Goal: Task Accomplishment & Management: Complete application form

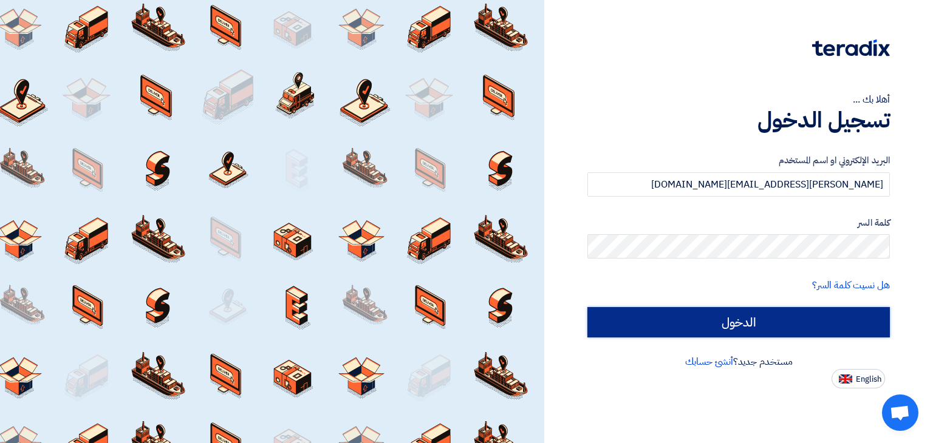
click at [807, 324] on input "الدخول" at bounding box center [738, 322] width 302 height 30
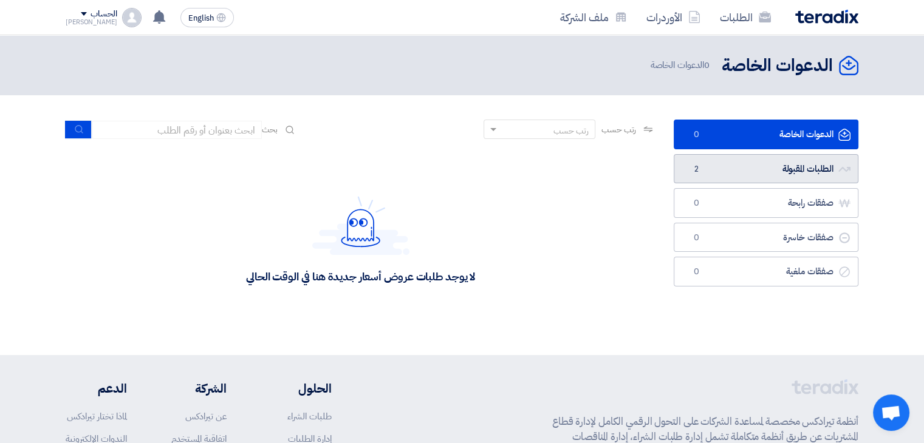
click at [782, 178] on link "الطلبات المقبولة الطلبات المقبولة 2" at bounding box center [766, 169] width 185 height 30
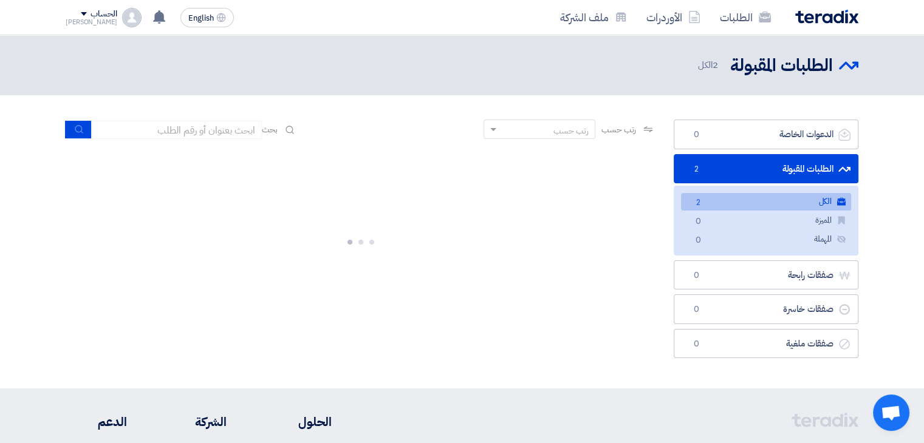
click at [774, 202] on link "الكل الكل 2" at bounding box center [766, 202] width 170 height 18
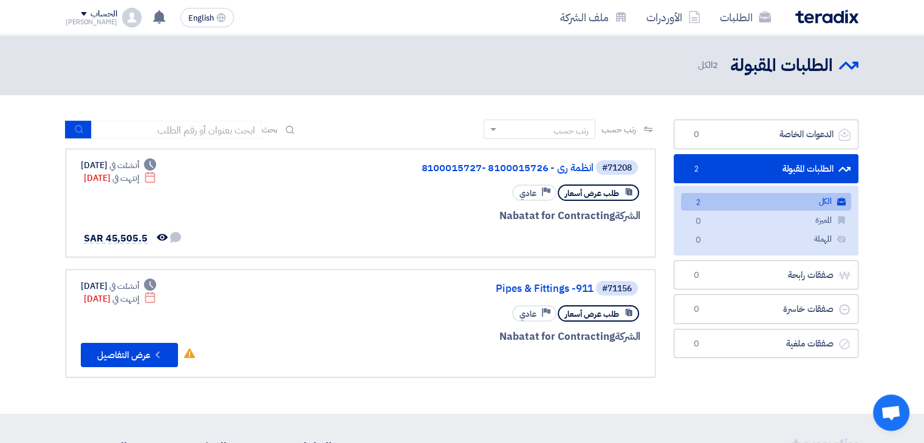
click at [774, 202] on link "الكل الكل 2" at bounding box center [766, 202] width 170 height 18
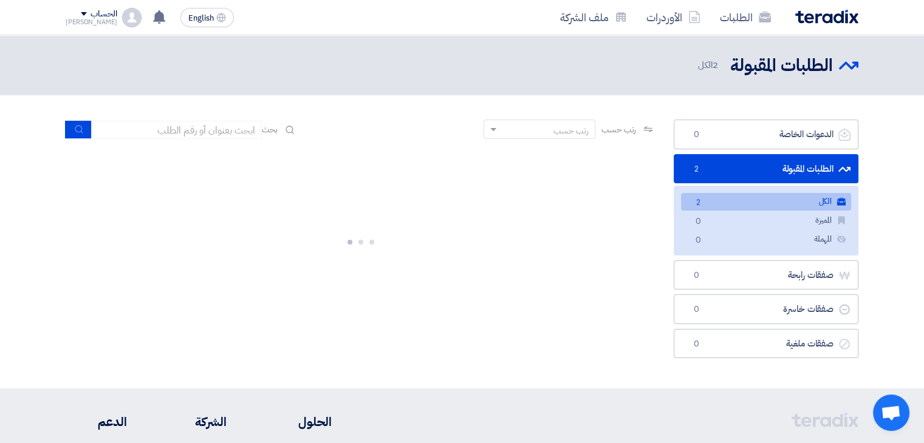
click at [774, 202] on link "الكل الكل 2" at bounding box center [766, 202] width 170 height 18
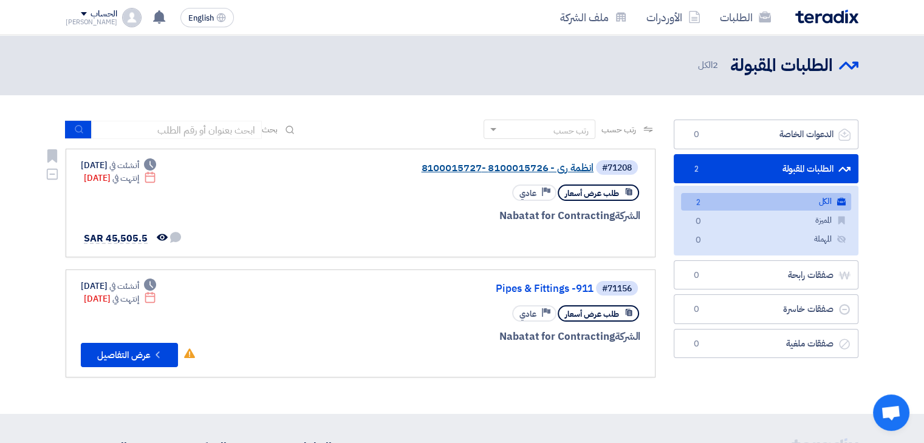
click at [452, 169] on link "انظمة رى - 8100015726 -8100015727" at bounding box center [471, 168] width 243 height 11
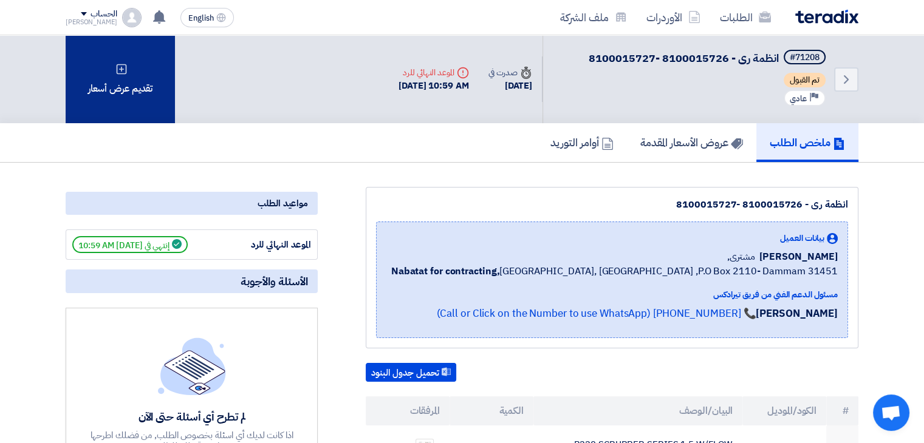
click at [143, 106] on div "تقديم عرض أسعار" at bounding box center [120, 79] width 109 height 88
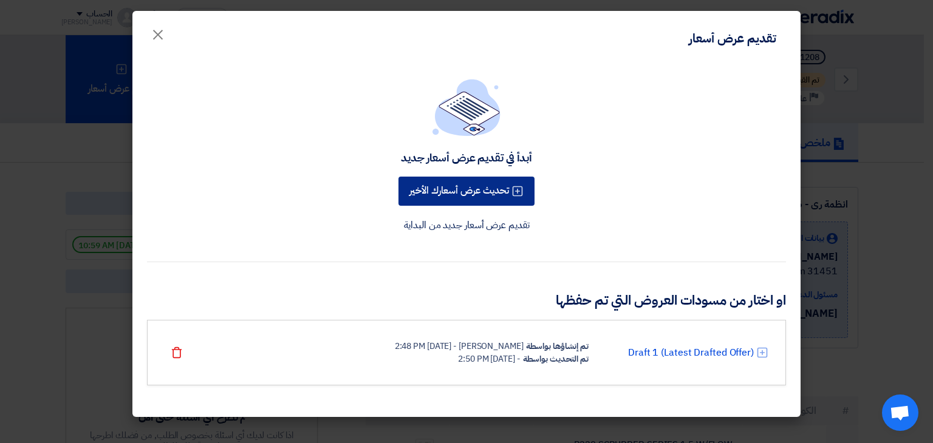
click at [476, 188] on button "تحديث عرض أسعارك الأخير" at bounding box center [466, 191] width 136 height 29
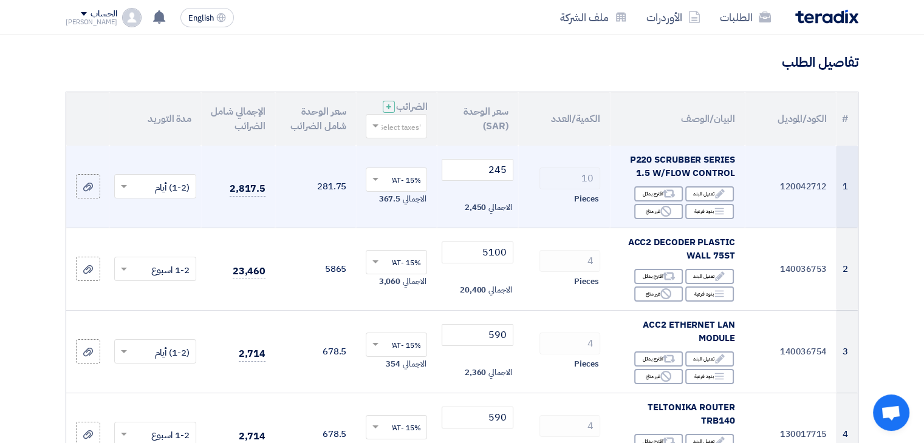
scroll to position [85, 0]
click at [494, 172] on input "245" at bounding box center [477, 169] width 71 height 22
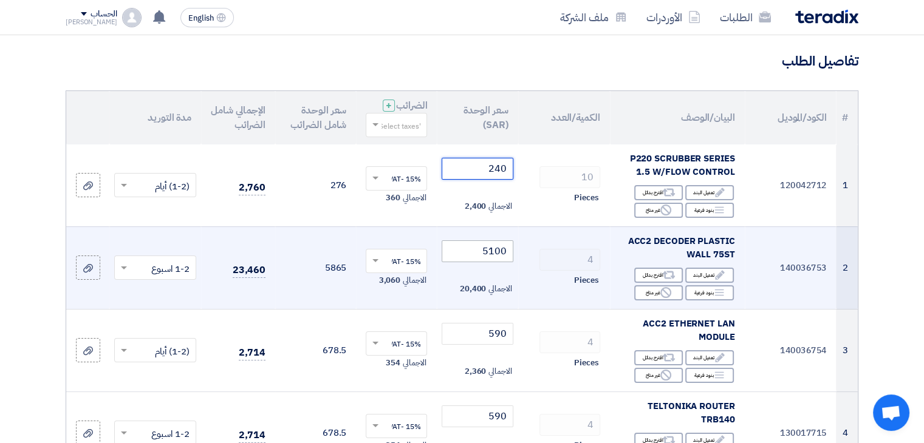
type input "240"
click at [500, 256] on input "5100" at bounding box center [477, 252] width 71 height 22
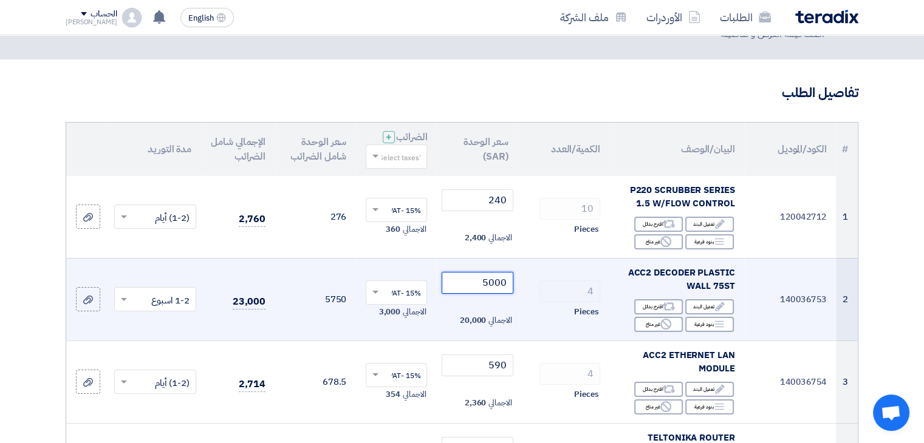
scroll to position [0, 0]
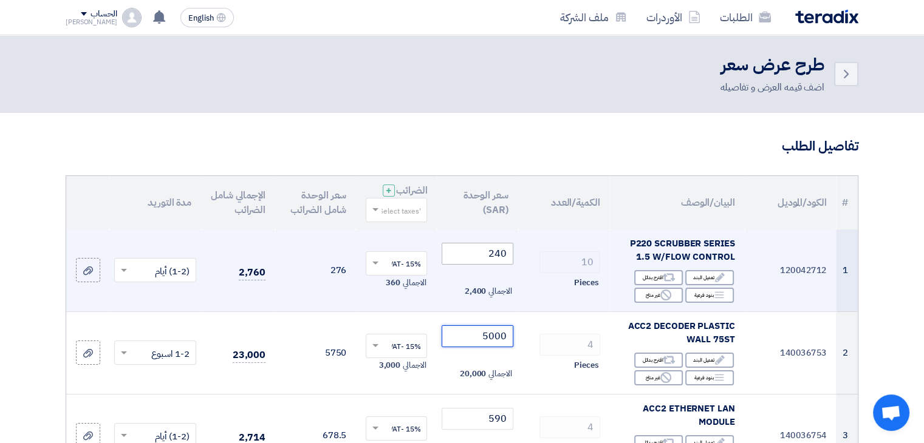
type input "5000"
click at [500, 251] on input "240" at bounding box center [477, 254] width 71 height 22
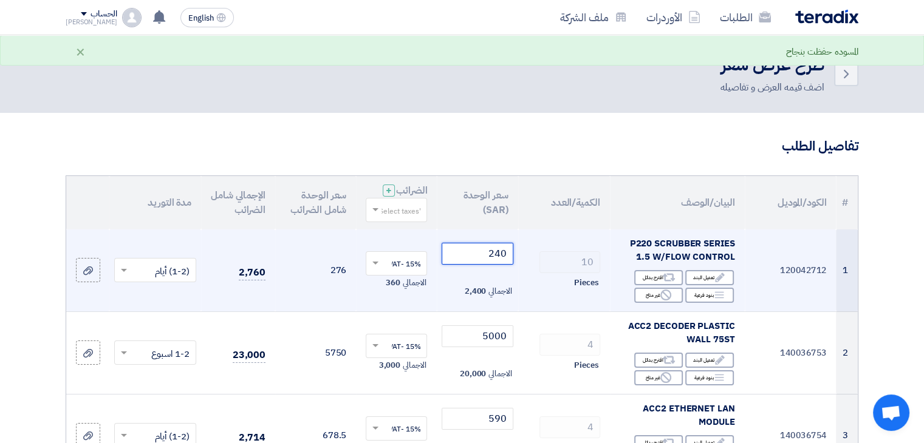
click at [500, 251] on input "240" at bounding box center [477, 254] width 71 height 22
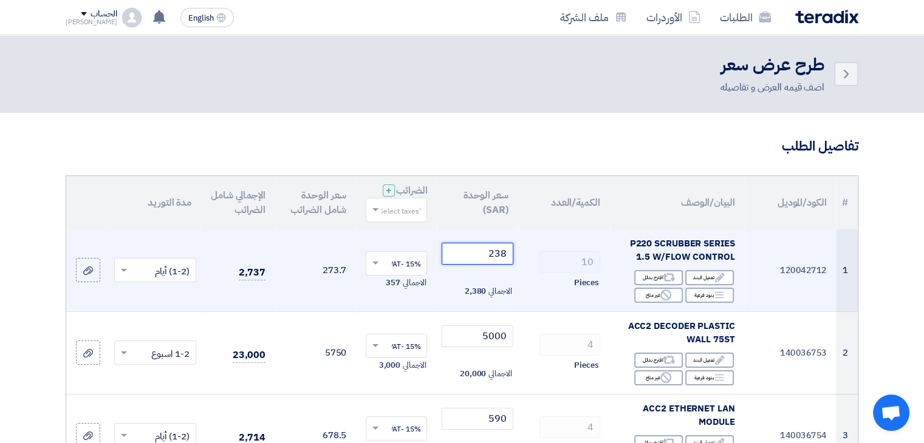
click at [496, 254] on input "238" at bounding box center [477, 254] width 71 height 22
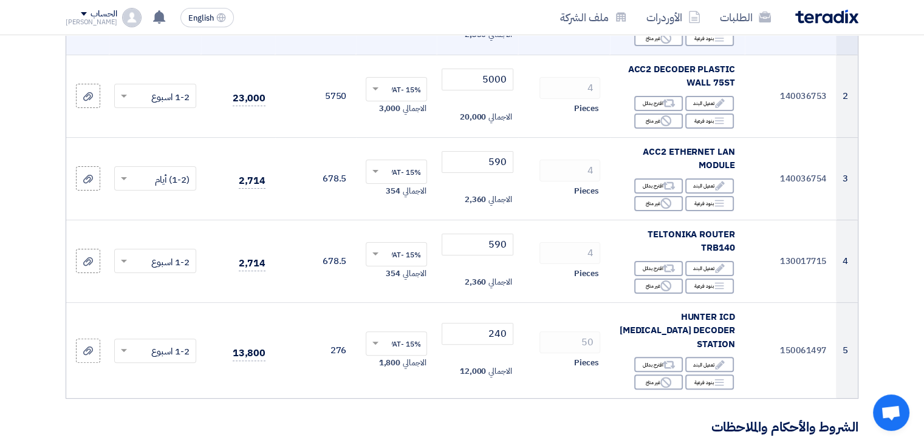
scroll to position [255, 0]
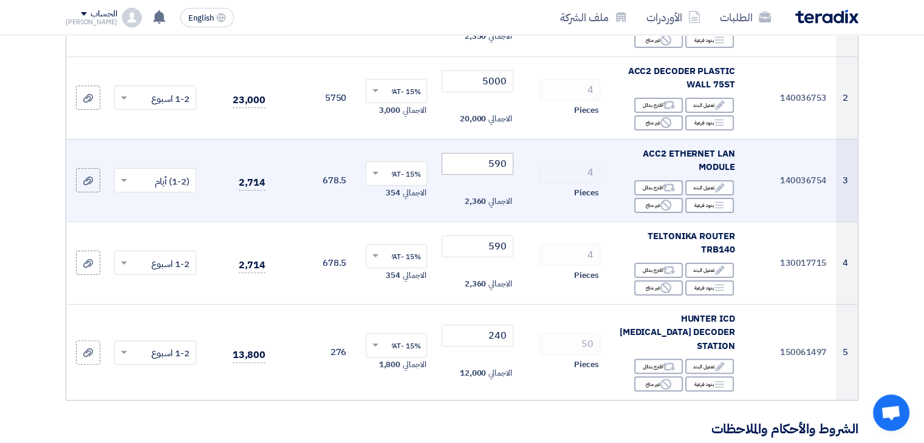
type input "235"
click at [496, 163] on input "590" at bounding box center [477, 164] width 71 height 22
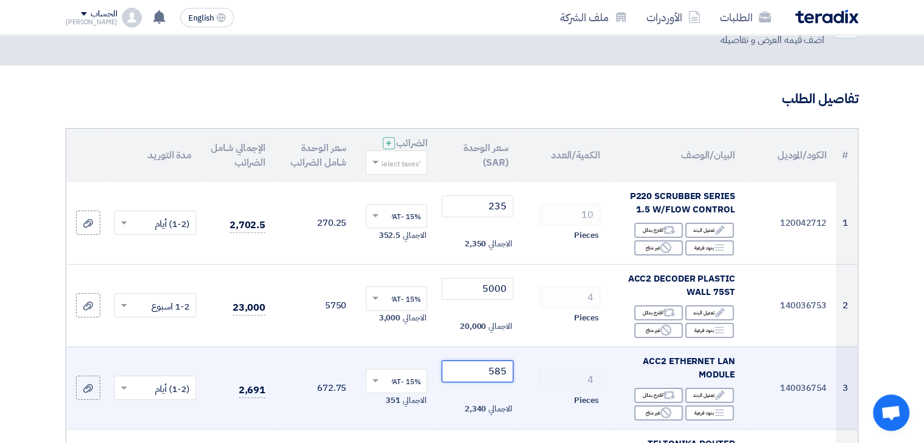
scroll to position [0, 0]
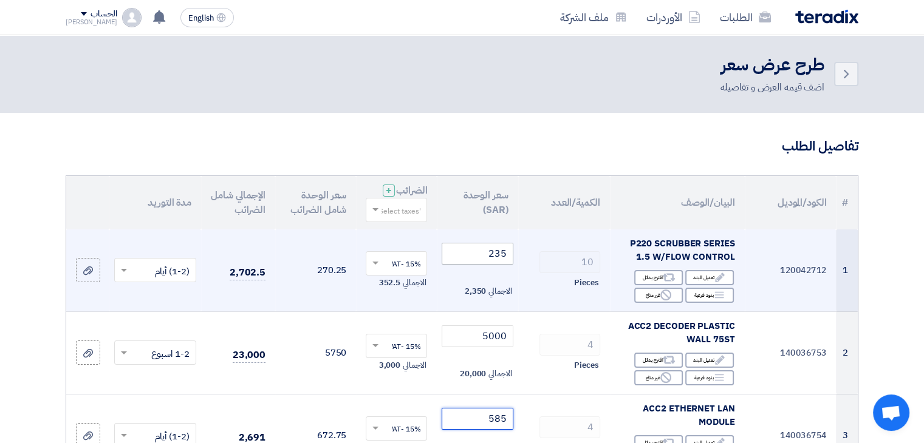
type input "585"
click at [492, 250] on input "235" at bounding box center [477, 254] width 71 height 22
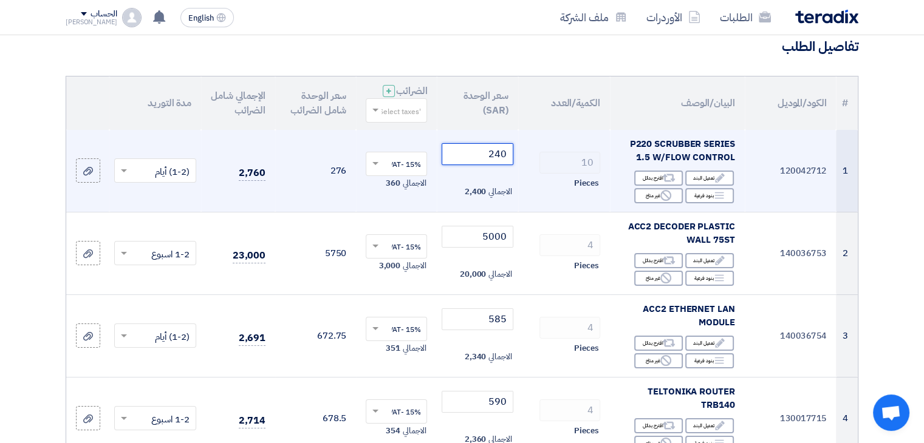
scroll to position [89, 0]
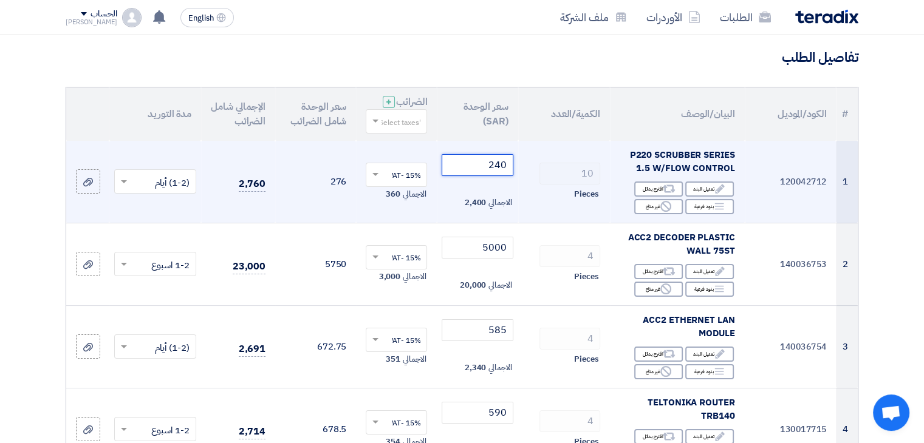
click at [492, 163] on input "240" at bounding box center [477, 165] width 71 height 22
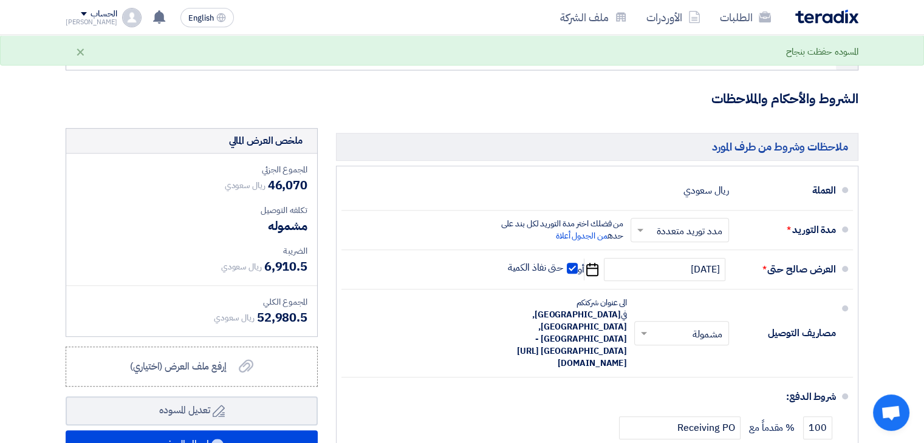
scroll to position [0, 0]
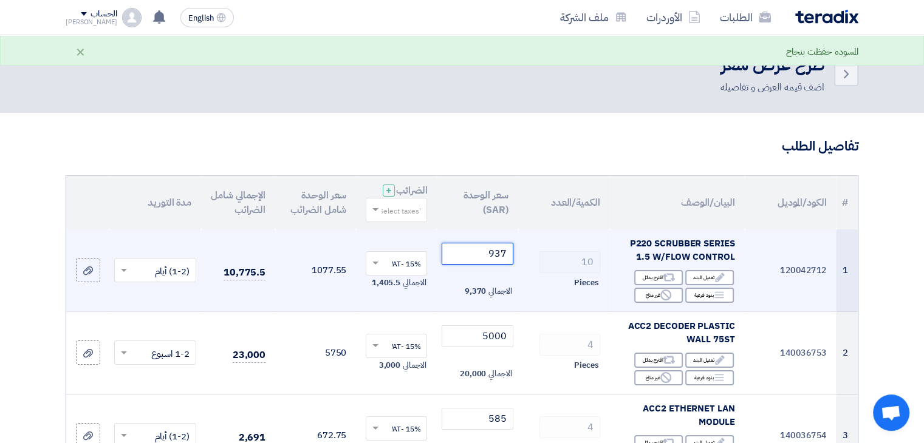
click at [494, 254] on input "937" at bounding box center [477, 254] width 71 height 22
click at [503, 253] on input "237" at bounding box center [477, 254] width 71 height 22
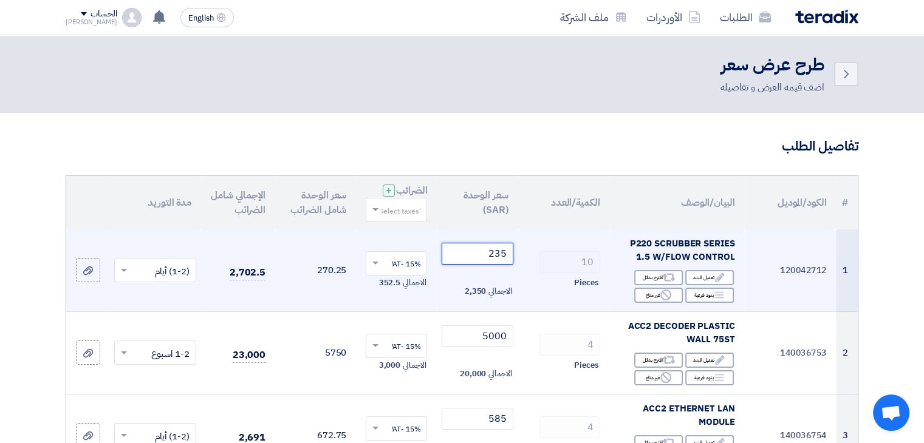
click at [501, 253] on input "235" at bounding box center [477, 254] width 71 height 22
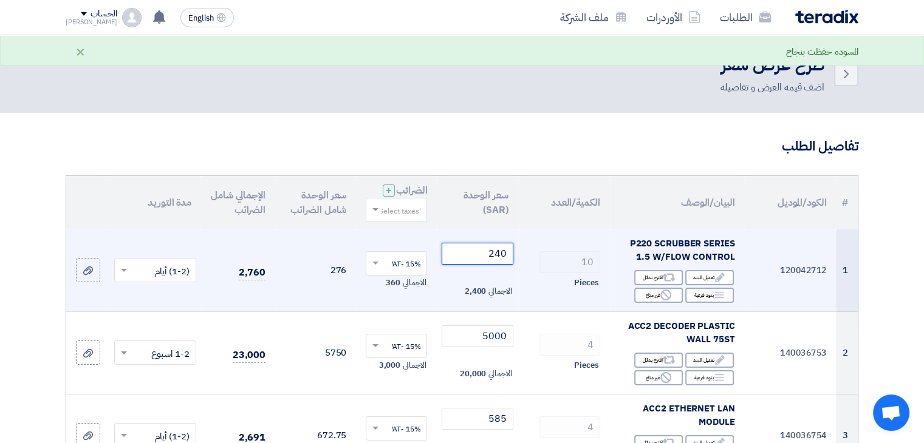
click at [500, 253] on input "240" at bounding box center [477, 254] width 71 height 22
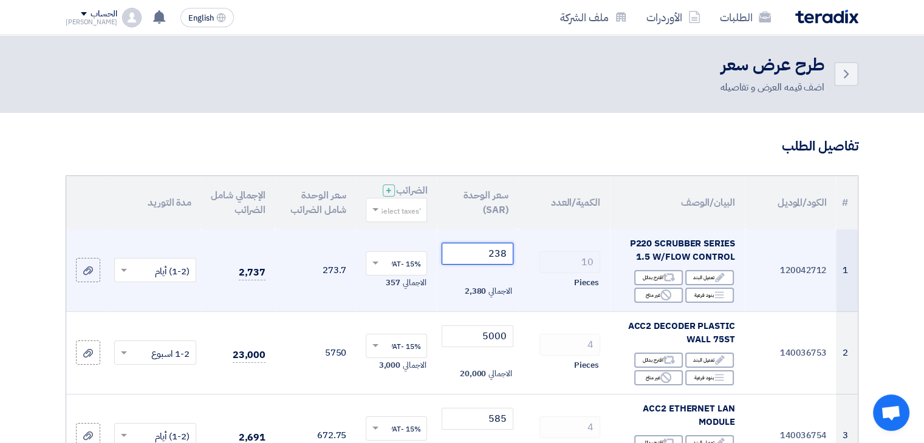
click at [500, 250] on input "238" at bounding box center [477, 254] width 71 height 22
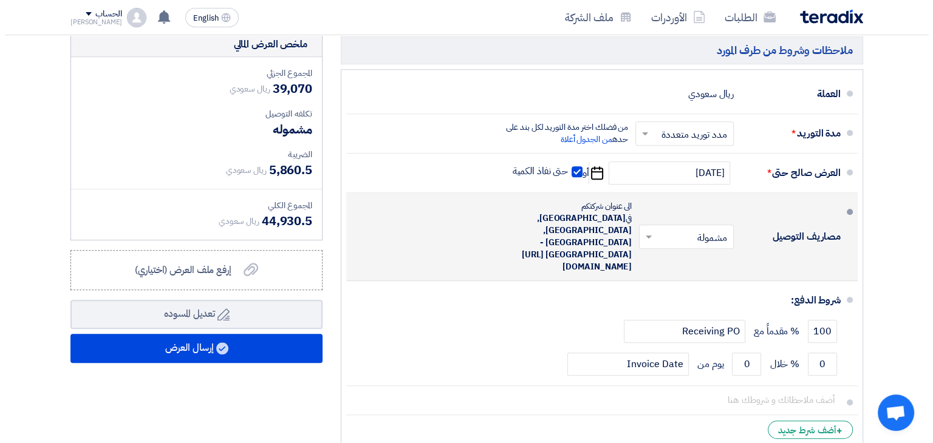
scroll to position [683, 0]
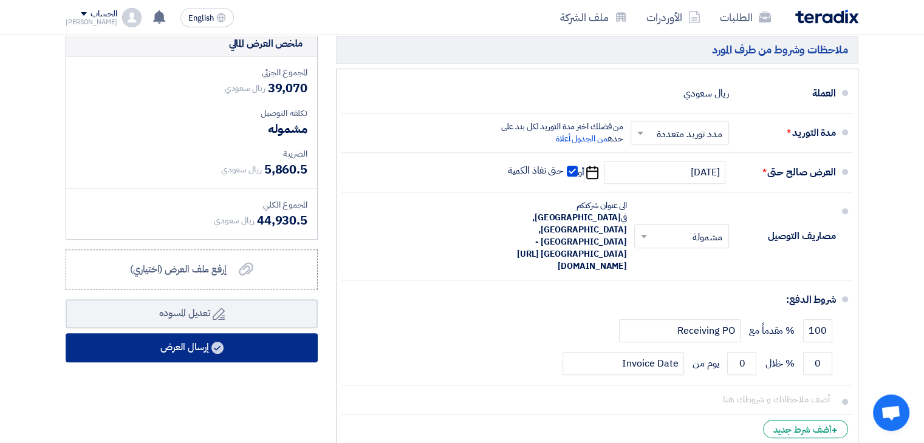
type input "237"
click at [244, 339] on button "إرسال العرض" at bounding box center [192, 347] width 252 height 29
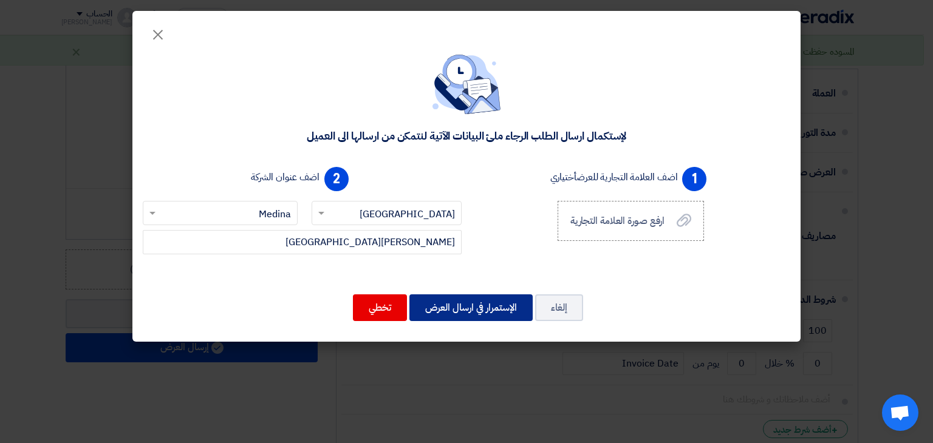
click at [469, 309] on button "الإستمرار في ارسال العرض" at bounding box center [470, 308] width 123 height 27
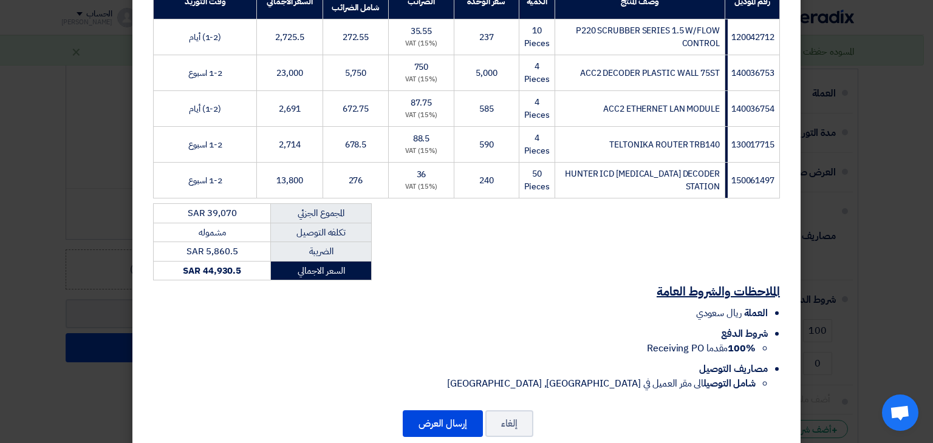
scroll to position [234, 0]
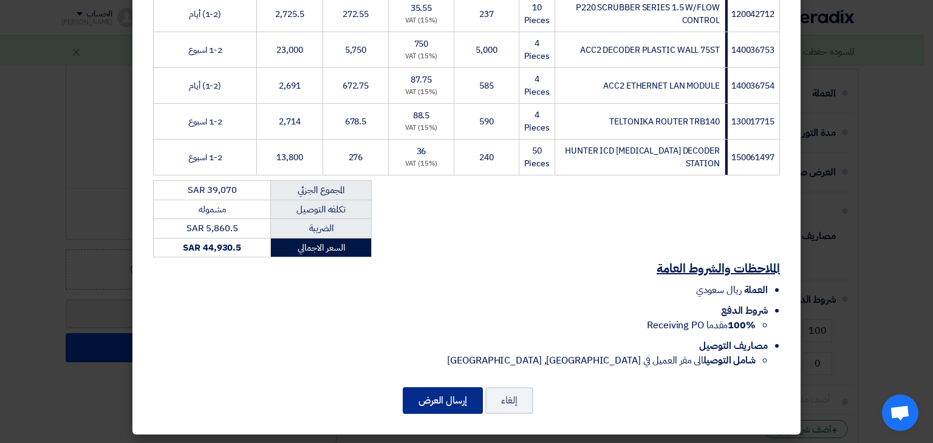
click at [454, 400] on button "إرسال العرض" at bounding box center [443, 400] width 80 height 27
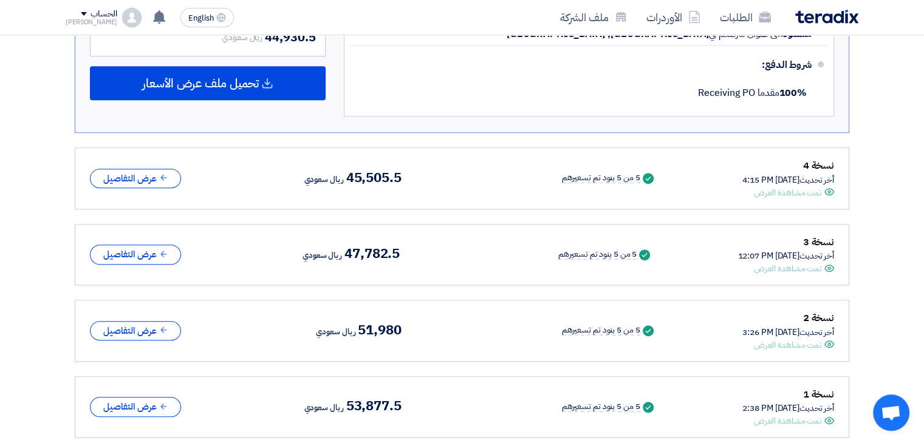
scroll to position [818, 0]
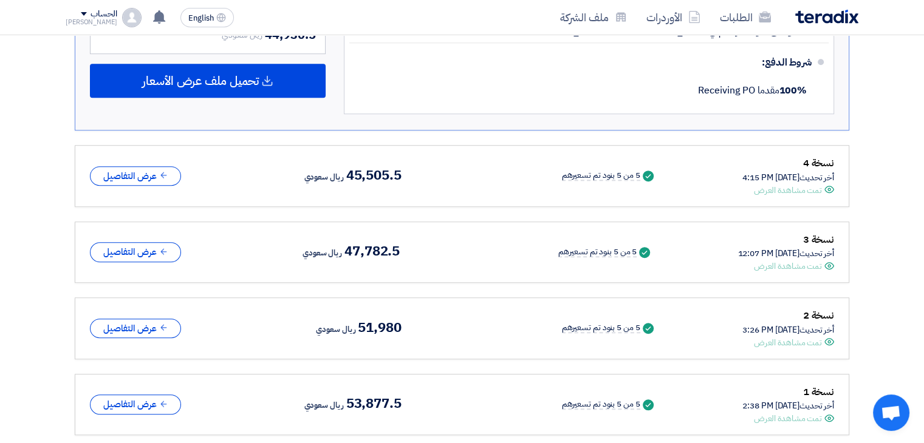
click at [454, 400] on div "نسخة 1 أخر تحديث [DATE] 2:38 PM Offer is Seen تمت مشاهدة العرض Success 5 من 5 ب…" at bounding box center [462, 404] width 744 height 41
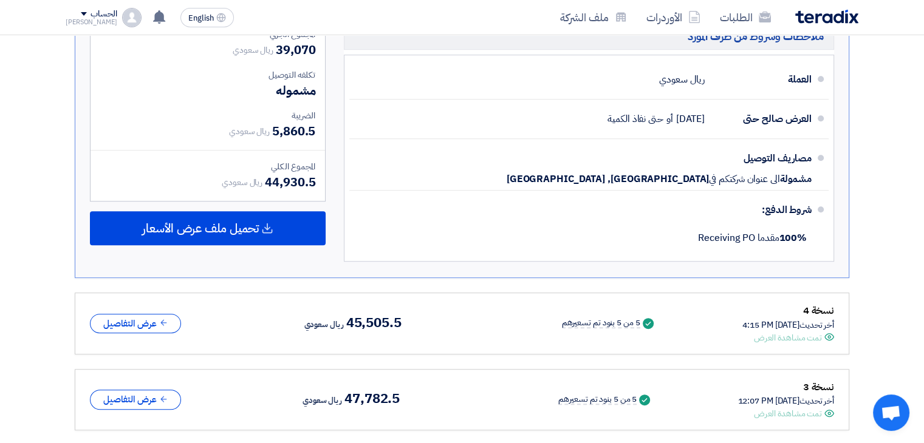
scroll to position [670, 0]
